Goal: Information Seeking & Learning: Learn about a topic

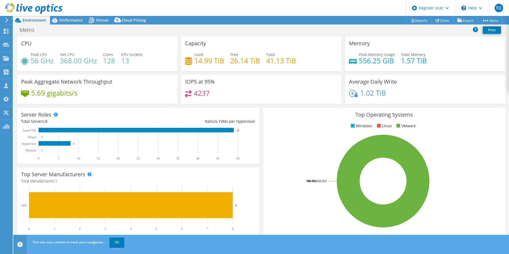
select select "USD"
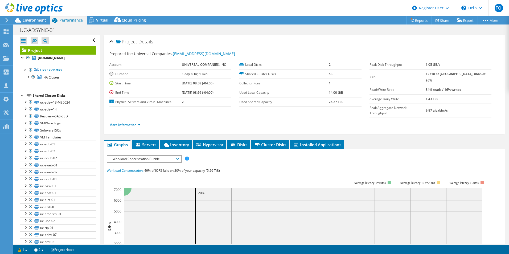
select select "USD"
click at [40, 17] on div at bounding box center [31, 9] width 63 height 18
click at [42, 21] on span "Environment" at bounding box center [34, 20] width 23 height 5
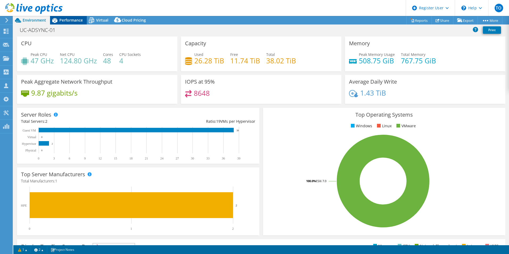
click at [67, 23] on div "Performance" at bounding box center [68, 20] width 37 height 9
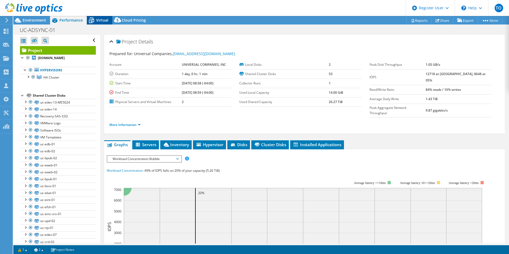
click at [103, 21] on span "Virtual" at bounding box center [102, 20] width 12 height 5
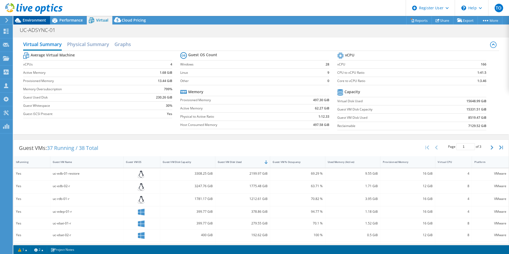
click at [42, 23] on div "Environment" at bounding box center [31, 20] width 37 height 9
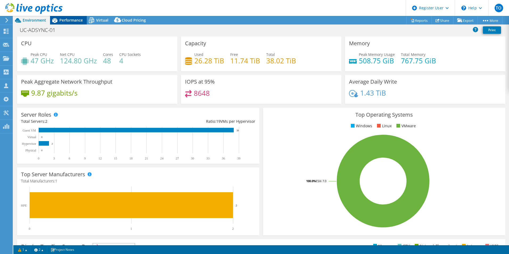
click at [59, 19] on icon at bounding box center [54, 20] width 9 height 9
